Goal: Task Accomplishment & Management: Manage account settings

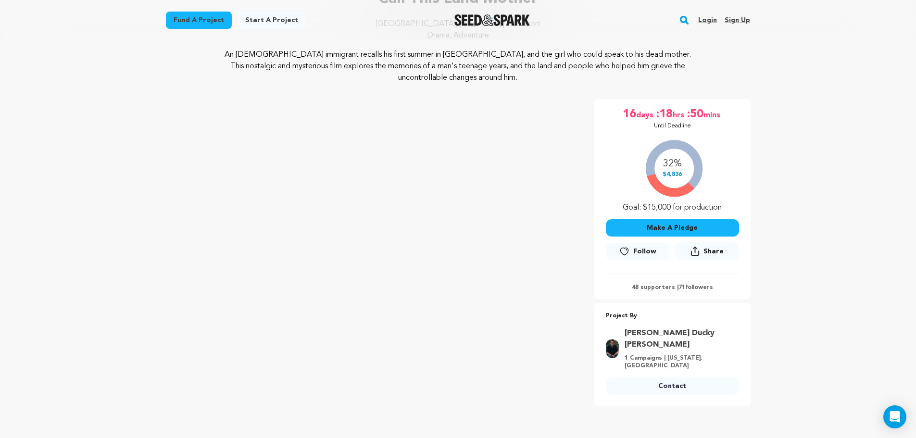
scroll to position [97, 0]
click at [604, 99] on div "Call This Land Mother Seattle, Washington | Film Short Drama, Adventure Call Th…" at bounding box center [458, 197] width 585 height 419
click at [707, 24] on link "Login" at bounding box center [708, 20] width 19 height 15
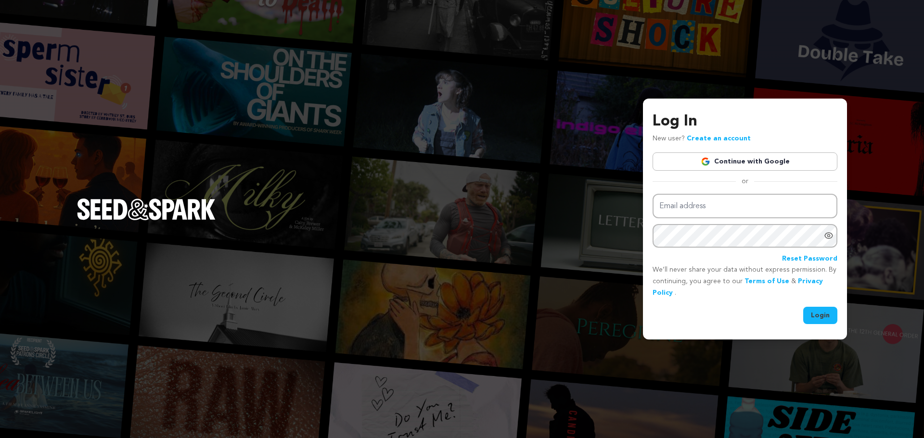
click at [714, 166] on link "Continue with Google" at bounding box center [744, 162] width 185 height 18
click at [716, 162] on link "Continue with Google" at bounding box center [744, 162] width 185 height 18
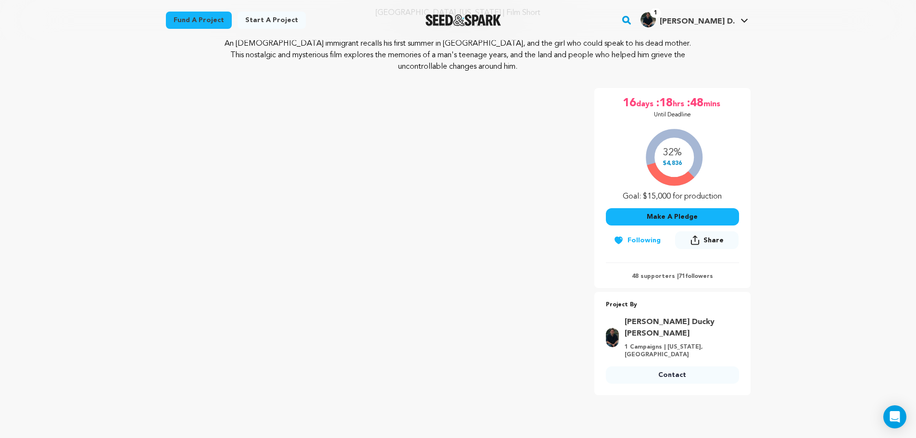
scroll to position [109, 0]
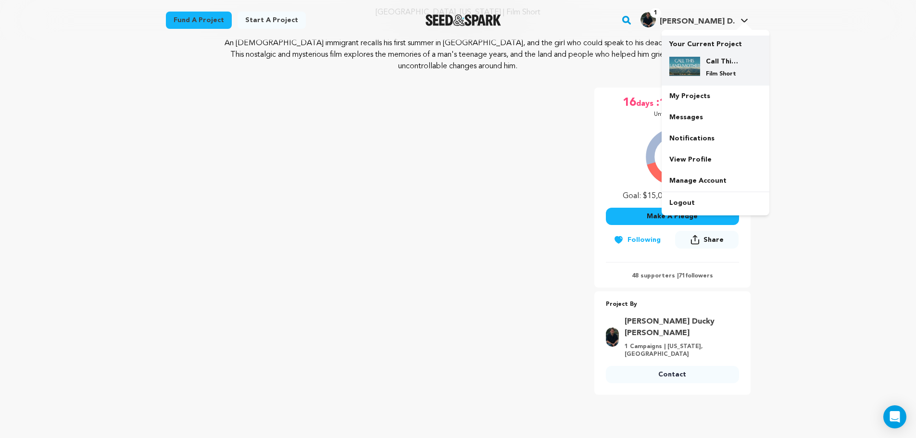
click at [706, 65] on div "Call This Land Mother Film Short" at bounding box center [723, 67] width 46 height 21
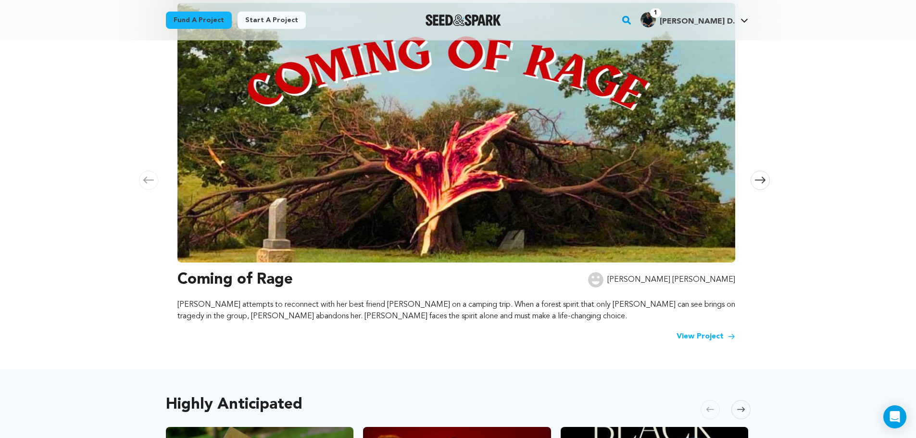
scroll to position [66, 0]
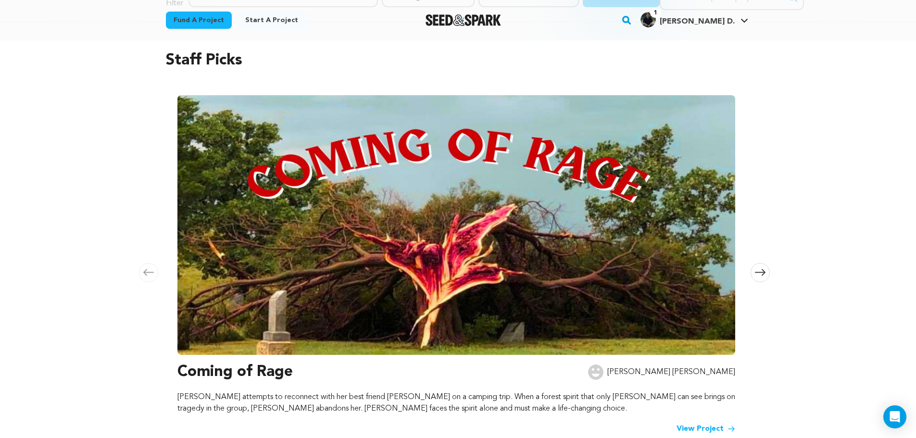
click at [760, 275] on icon at bounding box center [760, 272] width 11 height 7
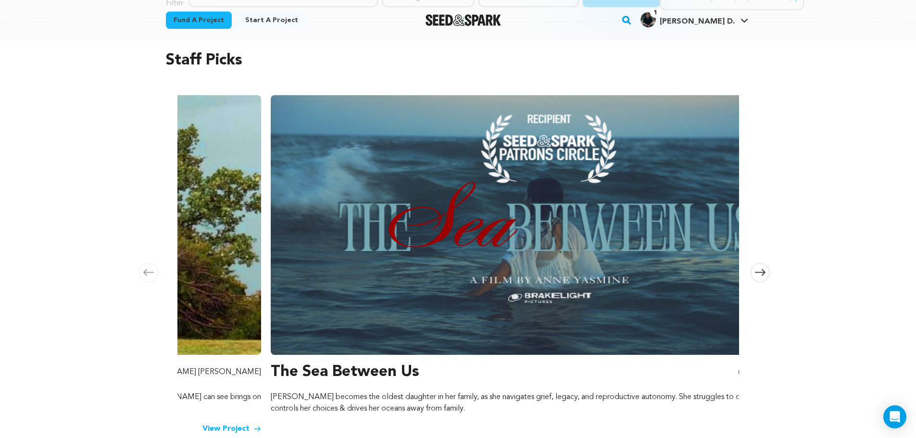
click at [760, 275] on icon at bounding box center [760, 272] width 11 height 7
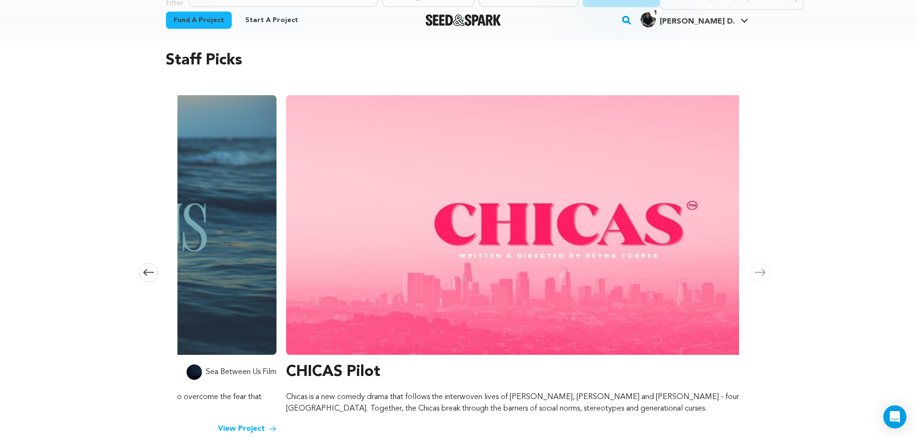
scroll to position [0, 1135]
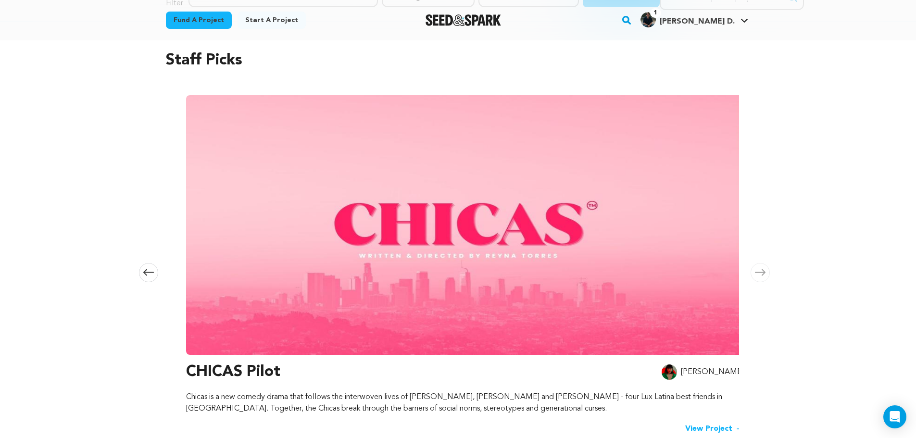
click at [760, 275] on icon at bounding box center [760, 272] width 11 height 7
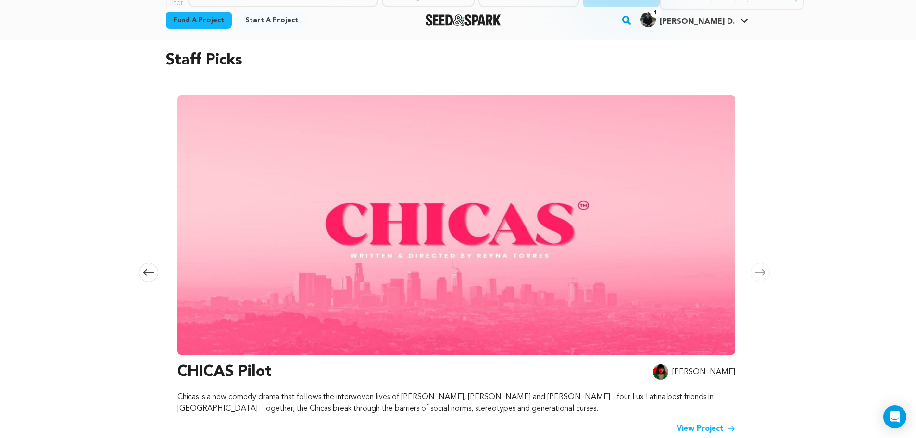
click at [144, 276] on icon at bounding box center [148, 272] width 11 height 7
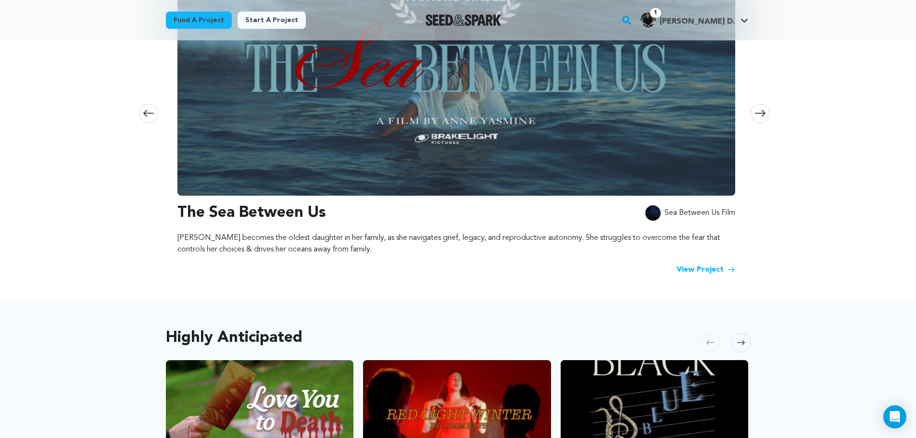
scroll to position [226, 0]
click at [720, 271] on link "View Project" at bounding box center [706, 270] width 59 height 12
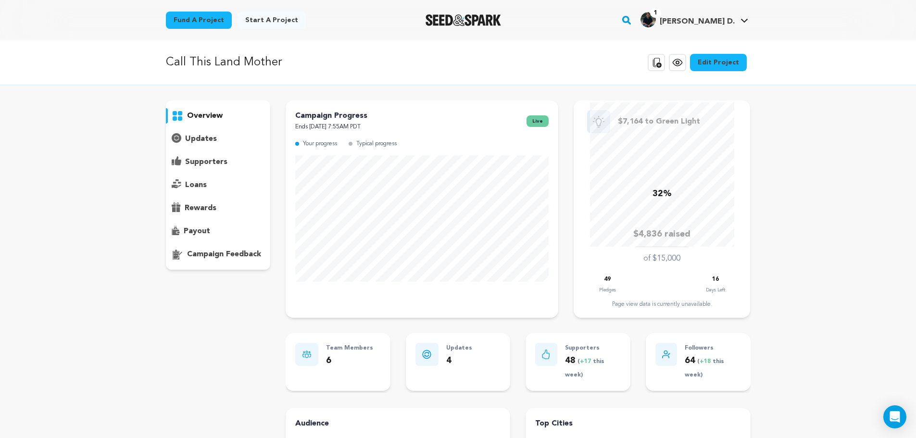
click at [724, 67] on link "Edit Project" at bounding box center [718, 62] width 57 height 17
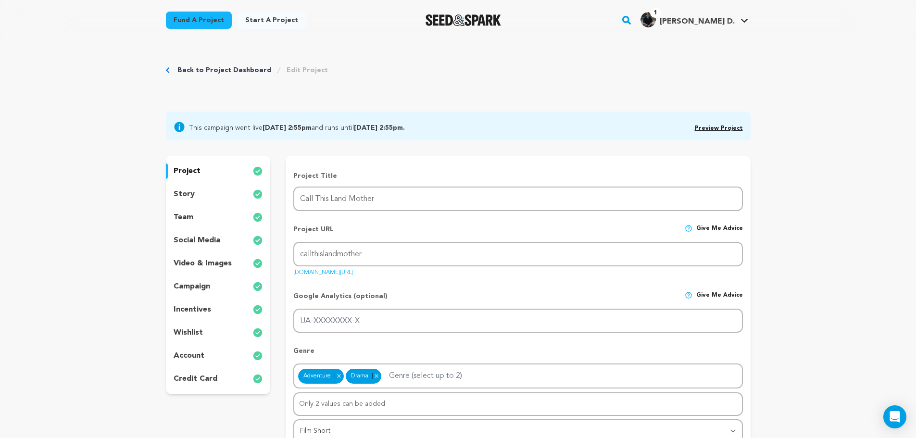
click at [199, 196] on div "story" at bounding box center [218, 194] width 105 height 15
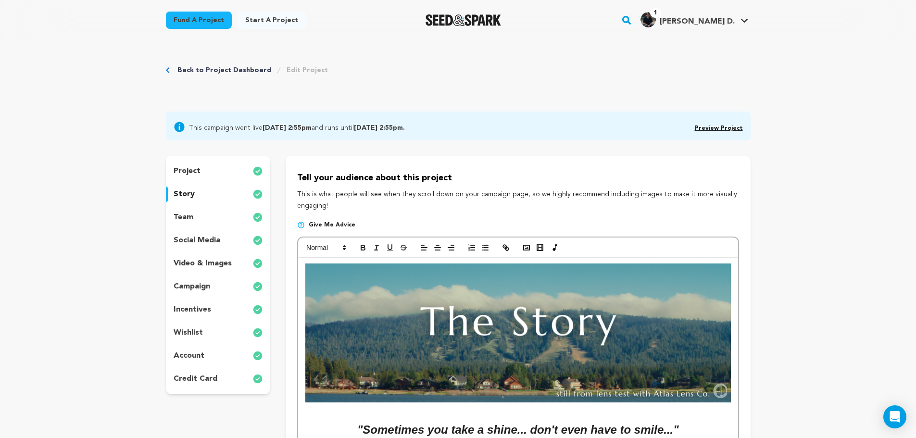
click at [204, 216] on div "team" at bounding box center [218, 217] width 105 height 15
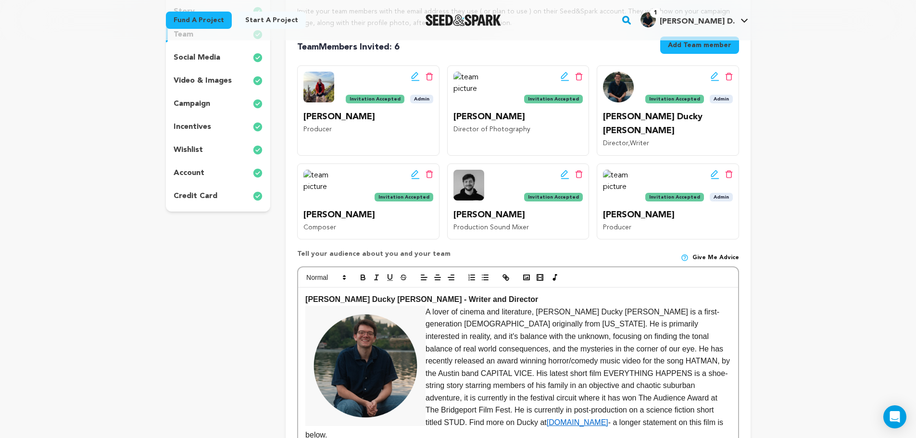
scroll to position [183, 0]
click at [227, 149] on div "wishlist" at bounding box center [218, 149] width 105 height 15
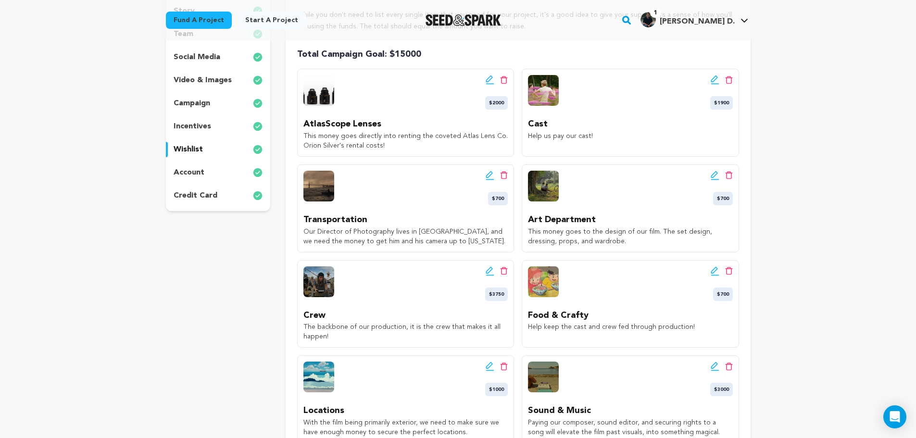
click at [214, 118] on div "project story team social media video & images campaign incentives wishlist acc…" at bounding box center [218, 92] width 105 height 239
click at [203, 105] on p "campaign" at bounding box center [192, 104] width 37 height 12
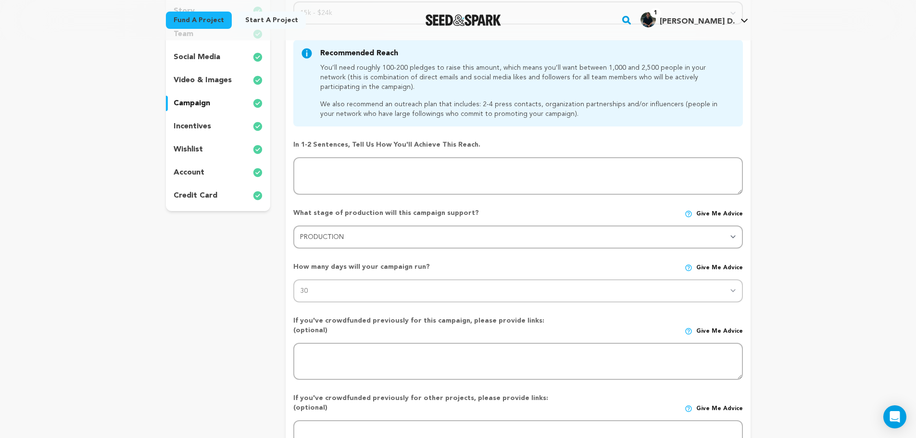
scroll to position [243, 0]
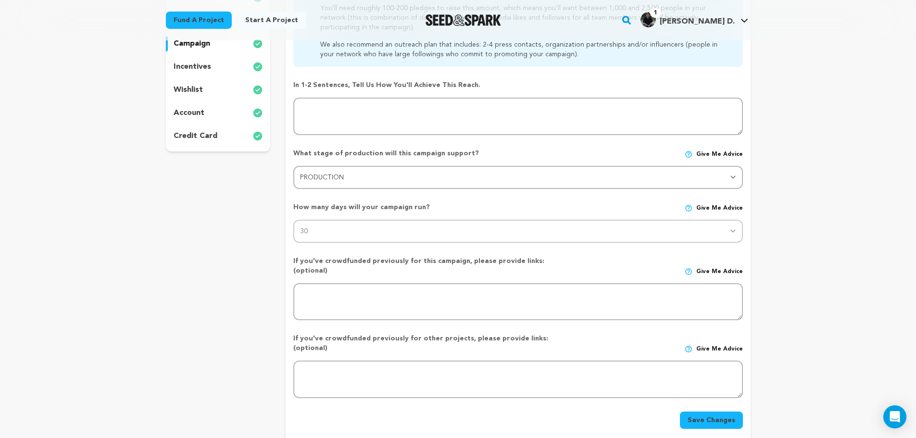
click at [201, 131] on p "credit card" at bounding box center [196, 136] width 44 height 12
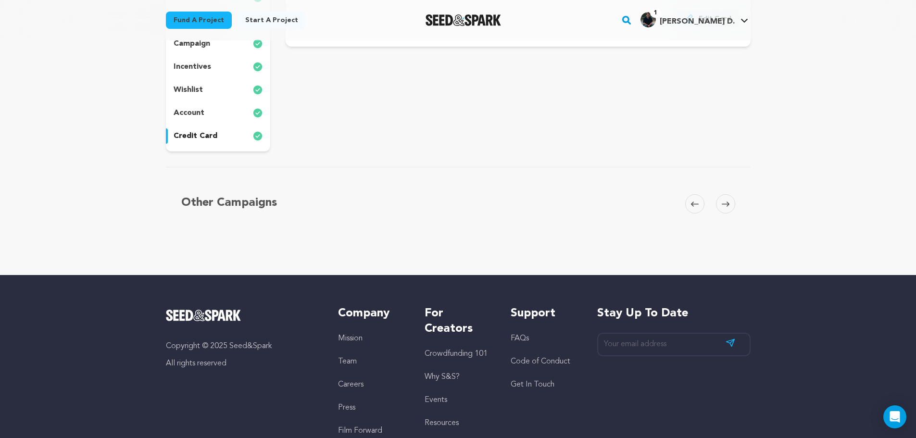
click at [206, 108] on div "account" at bounding box center [218, 112] width 105 height 15
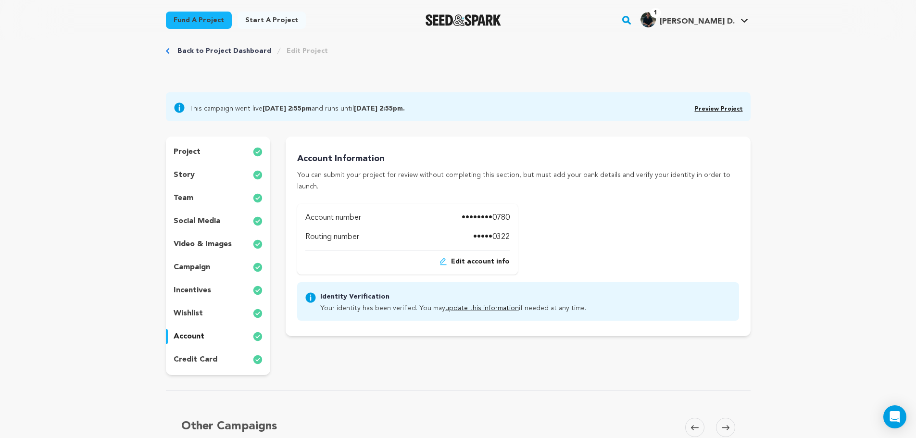
scroll to position [18, 0]
click at [231, 60] on div "Back to Project Dashboard Edit Project" at bounding box center [458, 62] width 585 height 64
click at [236, 52] on link "Back to Project Dashboard" at bounding box center [225, 53] width 94 height 10
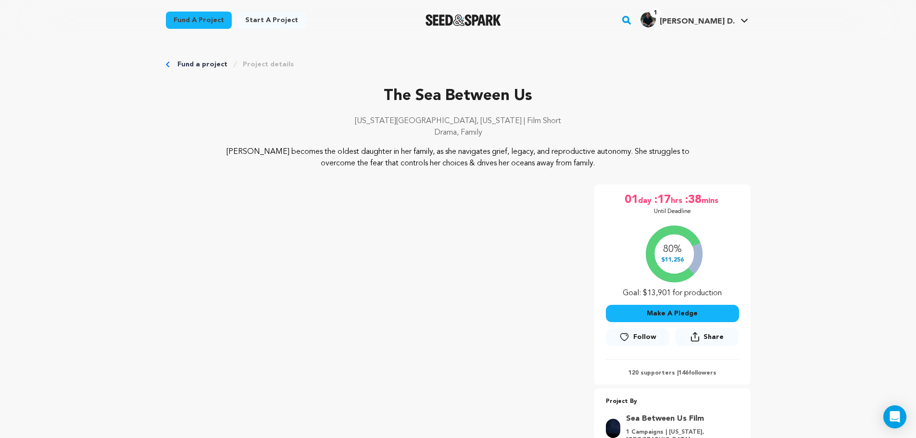
scroll to position [150, 0]
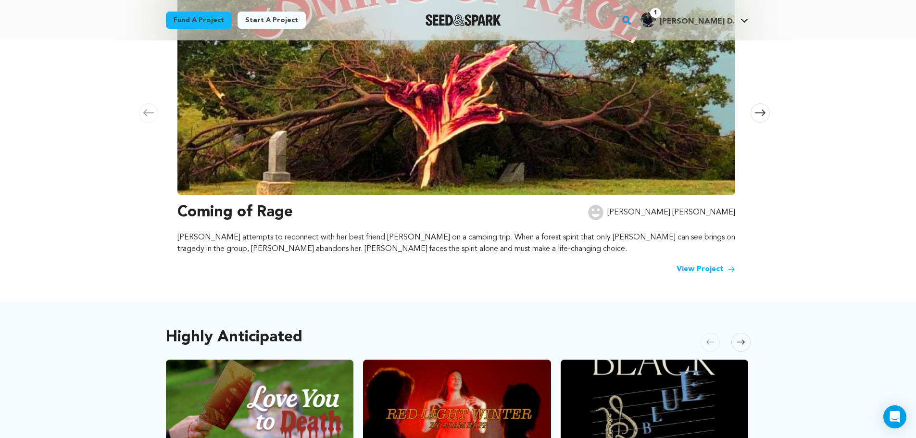
scroll to position [226, 0]
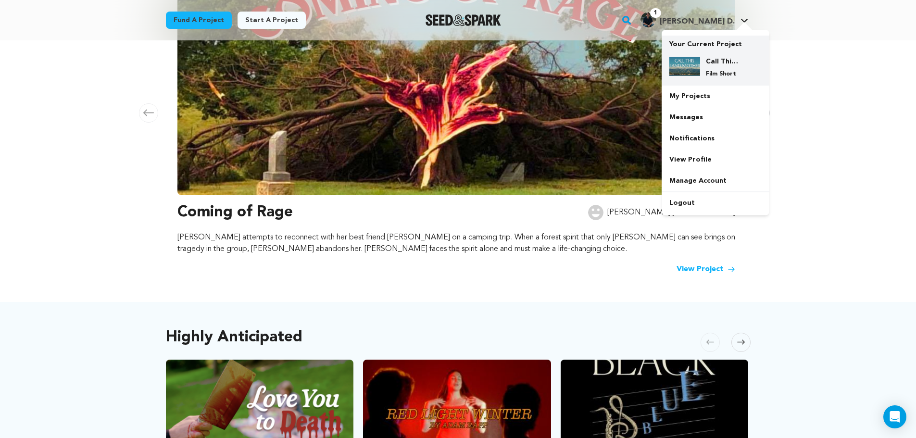
click at [680, 52] on div "Call This Land Mother Film Short" at bounding box center [716, 67] width 92 height 37
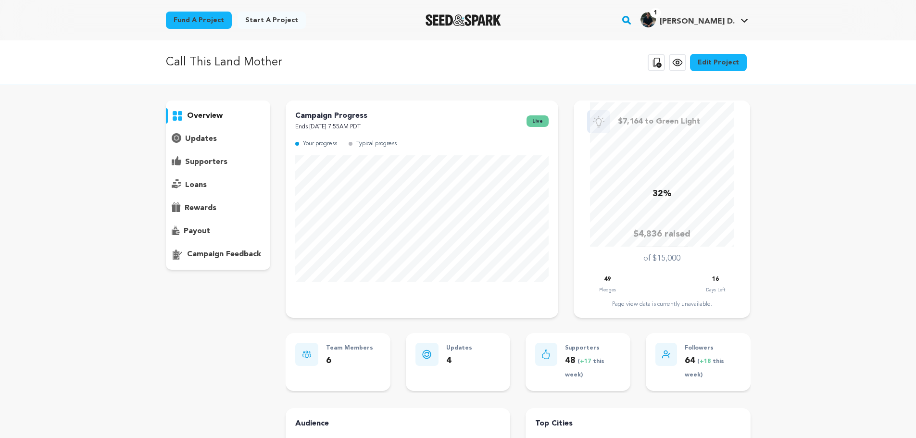
click at [683, 71] on div "Copy public preview link View project Edit Project View more option View more o…" at bounding box center [699, 62] width 103 height 25
click at [683, 61] on icon at bounding box center [678, 63] width 12 height 12
